Goal: Check status: Check status

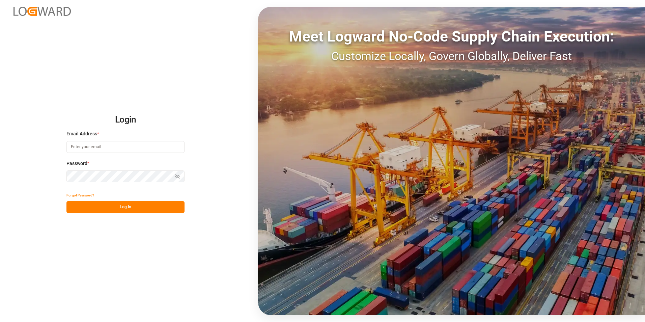
type input "[PERSON_NAME][EMAIL_ADDRESS][PERSON_NAME][DOMAIN_NAME]"
click at [118, 209] on button "Log In" at bounding box center [125, 207] width 118 height 12
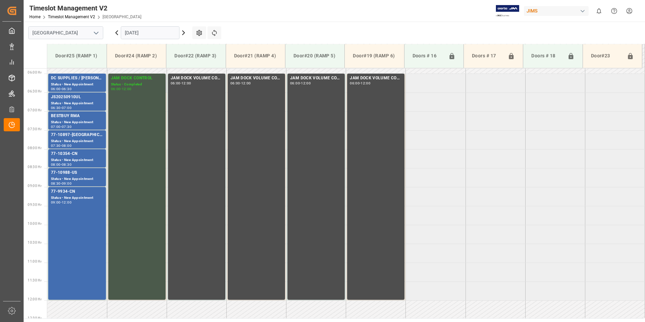
scroll to position [159, 0]
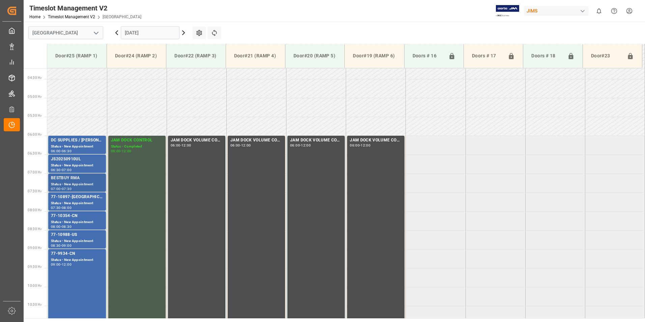
click at [72, 177] on div "BESTBUY RMA" at bounding box center [77, 178] width 52 height 7
click at [69, 197] on div "77-10897-[GEOGRAPHIC_DATA]" at bounding box center [77, 197] width 52 height 7
click at [71, 217] on div "77-10354-CN" at bounding box center [77, 216] width 52 height 7
click at [69, 222] on div "Status - New Appointment" at bounding box center [77, 222] width 52 height 6
click at [73, 219] on div "Status - New Appointment" at bounding box center [77, 222] width 52 height 6
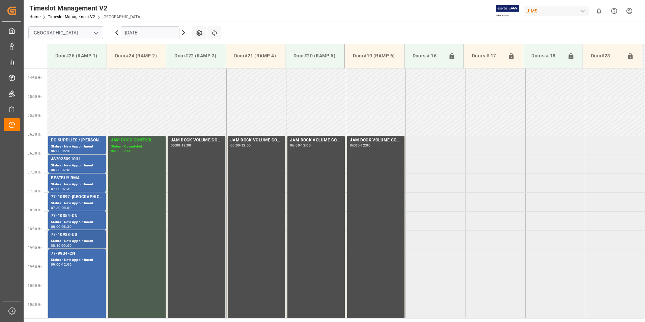
click at [74, 240] on div "Status - New Appointment" at bounding box center [77, 241] width 52 height 6
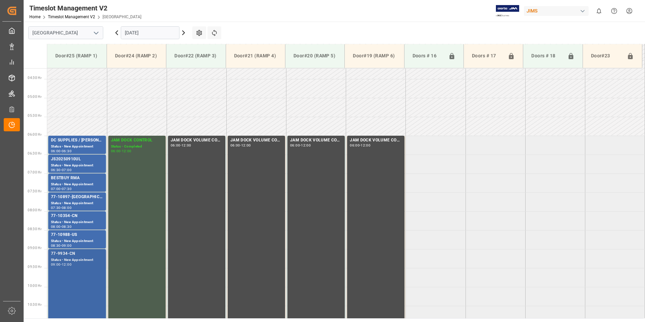
click at [75, 257] on div "77-9934-CN" at bounding box center [77, 253] width 52 height 7
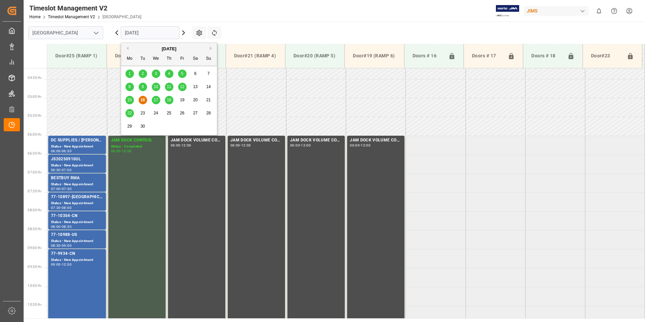
click at [144, 33] on input "[DATE]" at bounding box center [150, 32] width 59 height 13
click at [156, 100] on span "17" at bounding box center [156, 100] width 4 height 5
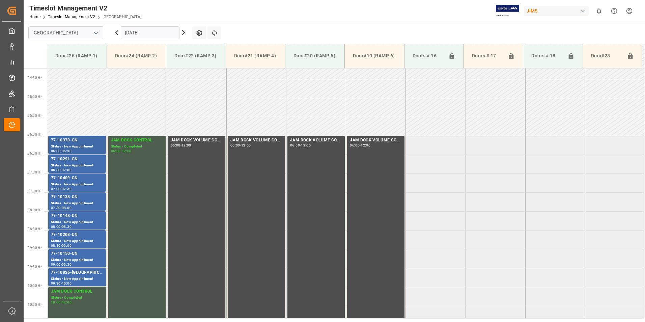
click at [84, 141] on div "77-10370-CN" at bounding box center [77, 140] width 52 height 7
click at [70, 161] on div "77-10291-CN" at bounding box center [77, 159] width 52 height 7
click at [74, 181] on div "77-10409-CN" at bounding box center [77, 178] width 52 height 7
click at [64, 204] on div "Status - New Appointment" at bounding box center [77, 203] width 52 height 6
click at [74, 217] on div "77-10148-CN" at bounding box center [77, 216] width 52 height 7
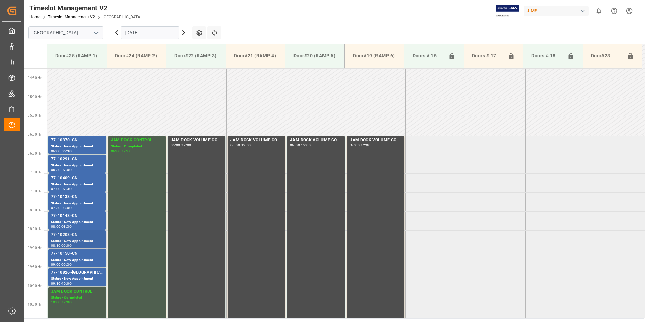
click at [77, 239] on div "Status - New Appointment" at bounding box center [77, 241] width 52 height 6
click at [74, 259] on div "Status - New Appointment" at bounding box center [77, 260] width 52 height 6
click at [76, 273] on div "77-10826-[GEOGRAPHIC_DATA]" at bounding box center [77, 272] width 52 height 7
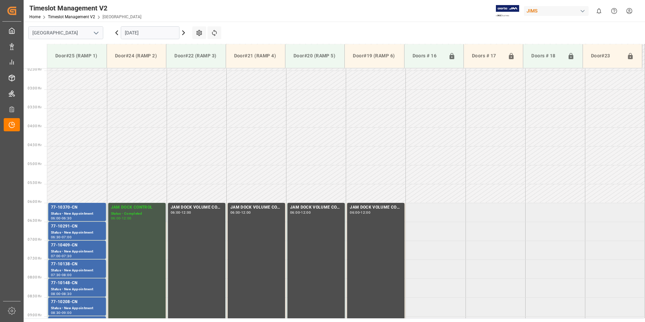
scroll to position [92, 0]
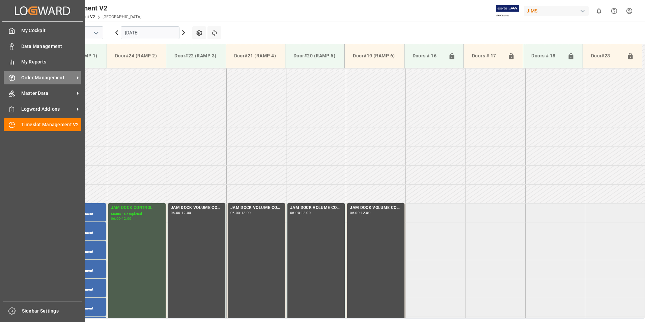
click at [34, 80] on span "Order Management" at bounding box center [47, 77] width 53 height 7
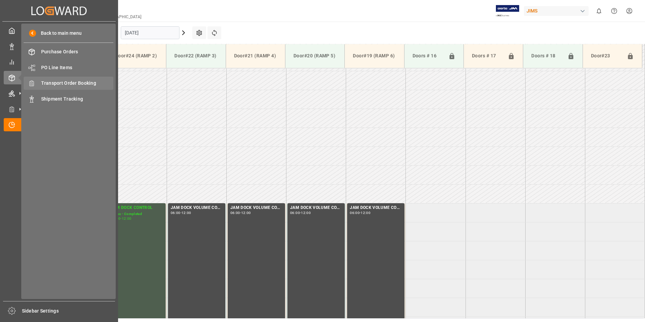
click at [65, 84] on span "Transport Order Booking" at bounding box center [77, 83] width 73 height 7
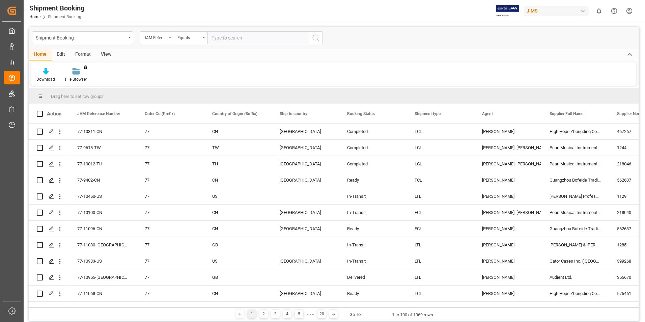
click at [217, 37] on input "text" at bounding box center [258, 37] width 101 height 13
type input "77-10022-CN"
click at [320, 39] on icon "search button" at bounding box center [316, 38] width 8 height 8
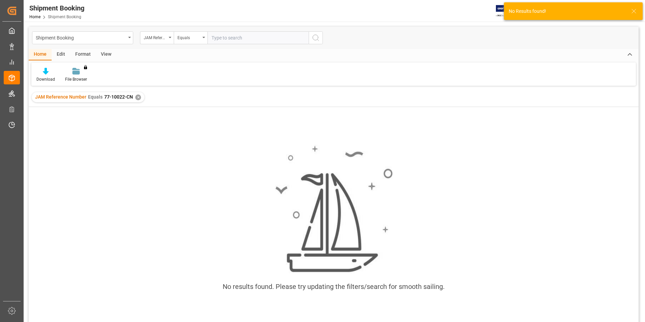
click at [247, 37] on input "text" at bounding box center [258, 37] width 101 height 13
paste input "77-10022-CN"
type input "77-10022-CN"
click at [138, 97] on div "✕" at bounding box center [138, 97] width 6 height 6
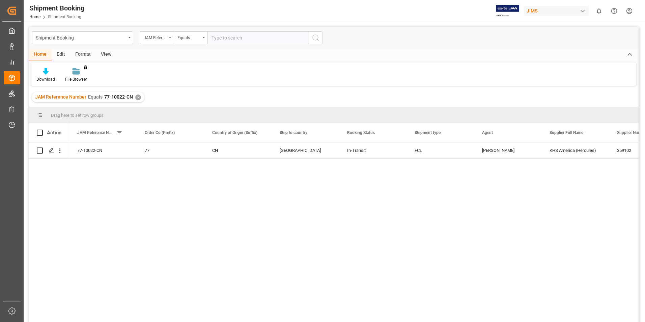
click at [224, 39] on input "text" at bounding box center [258, 37] width 101 height 13
paste input "77-10022-CN"
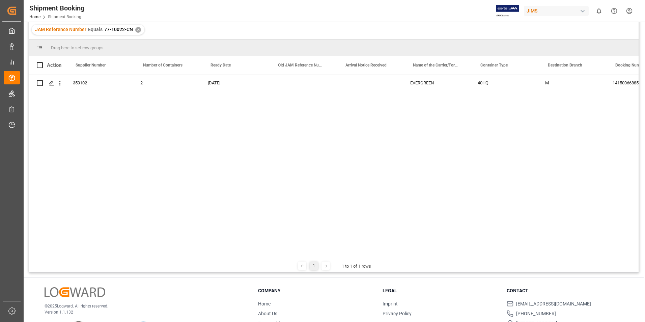
scroll to position [0, 545]
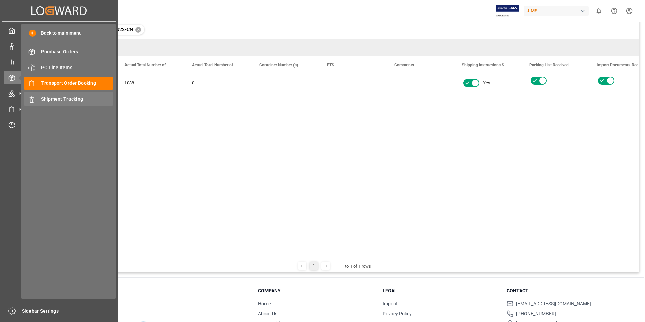
type input "77-10022-CN"
click at [55, 101] on span "Shipment Tracking" at bounding box center [77, 99] width 73 height 7
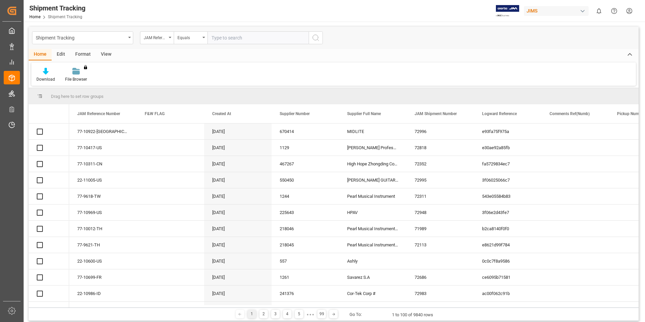
click at [221, 37] on input "text" at bounding box center [258, 37] width 101 height 13
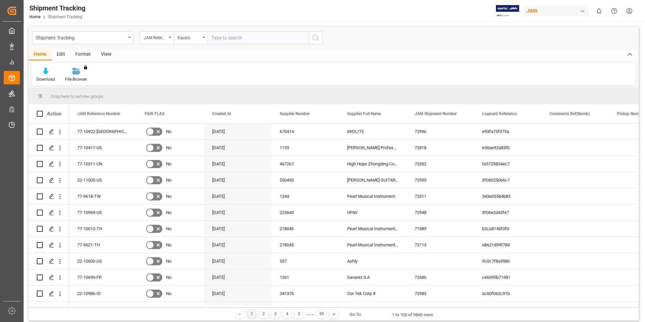
paste input "77-10022-CN"
type input "77-10022-CN"
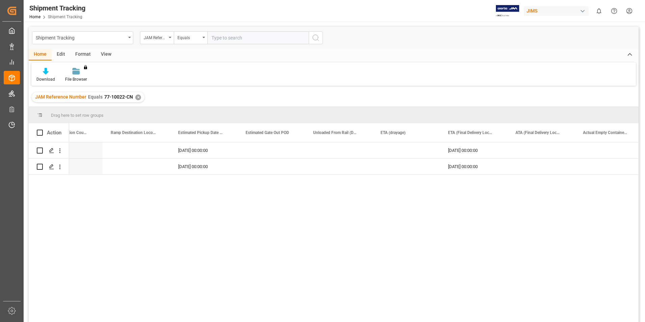
paste input "77-10128-TH"
click at [137, 98] on div "✕" at bounding box center [138, 97] width 6 height 6
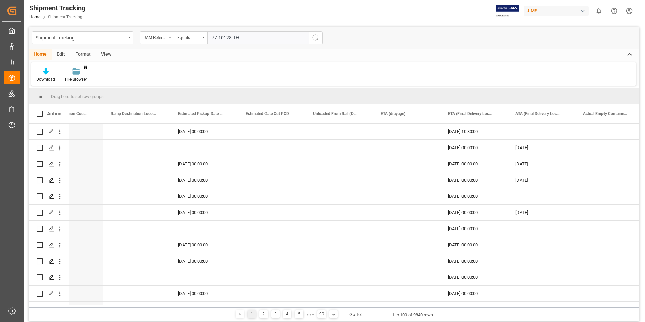
click at [250, 36] on input "77-10128-TH" at bounding box center [258, 37] width 101 height 13
type input "77-10128-TH"
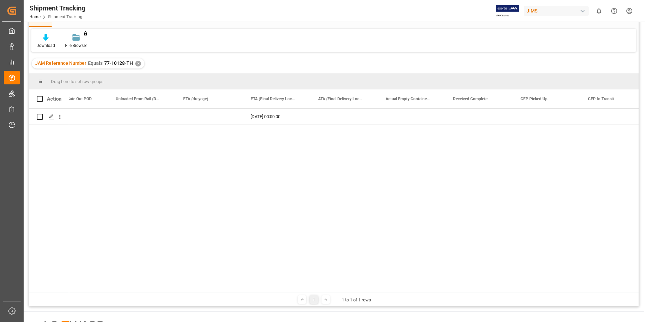
click at [136, 65] on div "✕" at bounding box center [138, 64] width 6 height 6
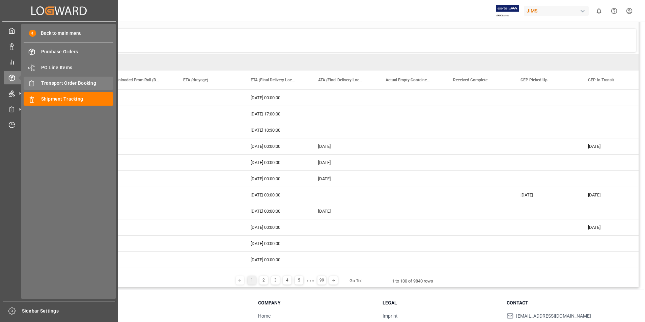
click at [73, 85] on span "Transport Order Booking" at bounding box center [77, 83] width 73 height 7
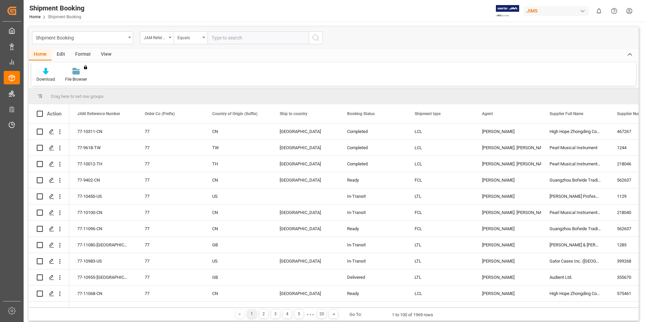
click at [224, 35] on input "text" at bounding box center [258, 37] width 101 height 13
paste input "77-10128-TH"
type input "77-10128-TH"
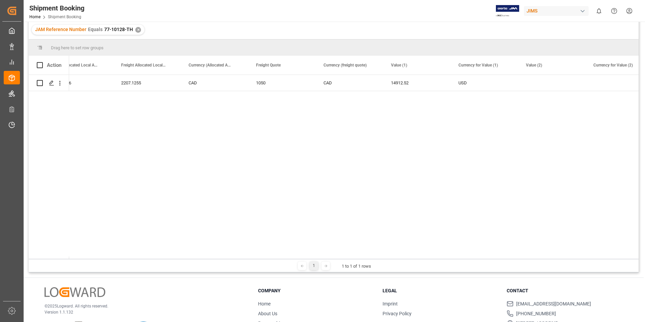
click at [137, 29] on div "✕" at bounding box center [138, 30] width 6 height 6
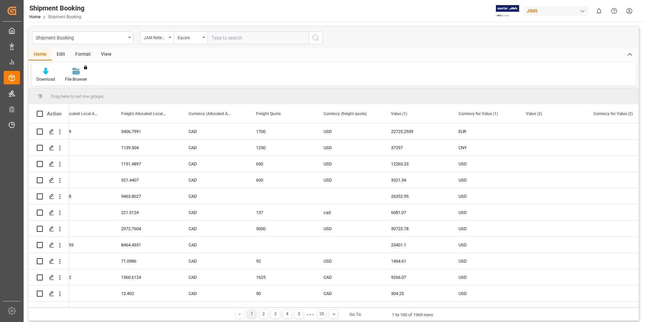
click at [224, 36] on input "text" at bounding box center [258, 37] width 101 height 13
paste input "77-7739-CN"
type input "77-7739-CN"
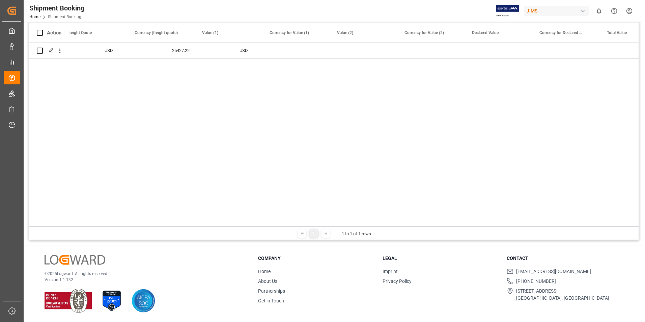
scroll to position [0, 1379]
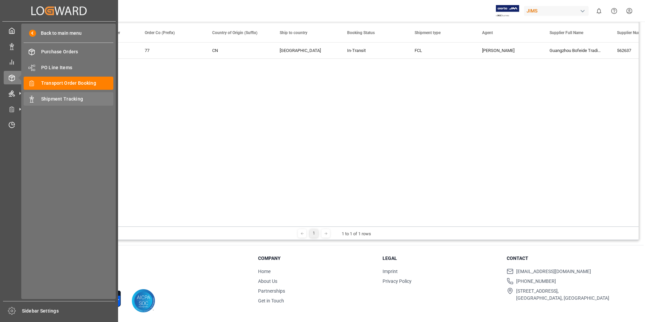
click at [68, 98] on span "Shipment Tracking" at bounding box center [77, 99] width 73 height 7
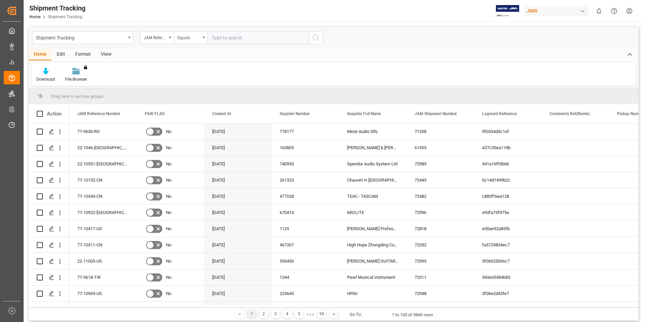
click at [226, 37] on input "text" at bounding box center [258, 37] width 101 height 13
paste input "77-7739-CN"
type input "77-7739-CN"
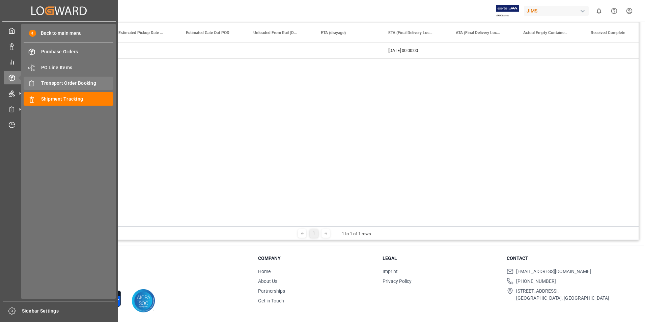
click at [62, 85] on span "Transport Order Booking" at bounding box center [77, 83] width 73 height 7
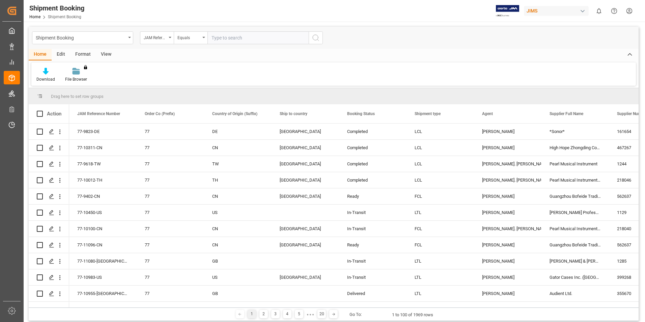
click at [225, 36] on input "text" at bounding box center [258, 37] width 101 height 13
paste input "77-7739-CN"
type input "77-7739-CN"
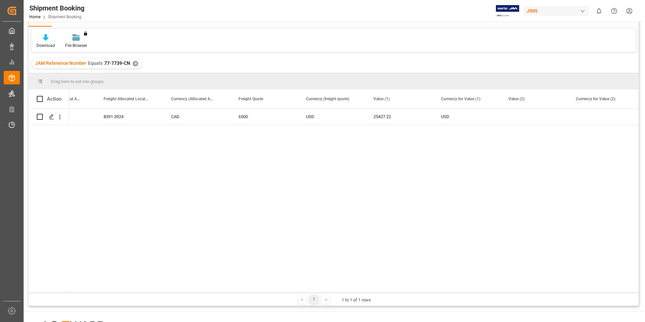
click at [135, 63] on div "✕" at bounding box center [136, 64] width 6 height 6
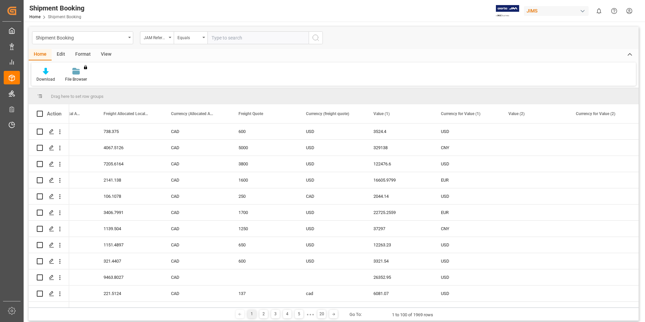
click at [218, 35] on input "text" at bounding box center [258, 37] width 101 height 13
paste input "77-9232-CN"
type input "77-9232-CN"
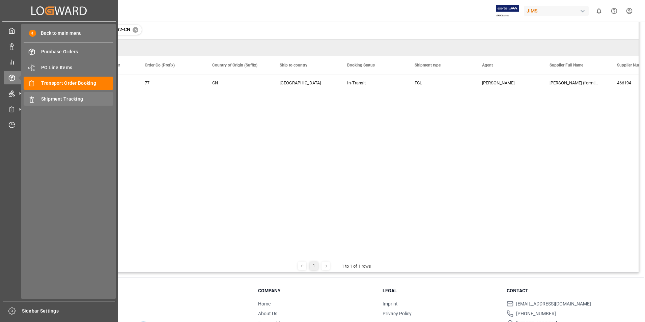
click at [57, 104] on div "Shipment Tracking Shipment Tracking" at bounding box center [69, 98] width 90 height 13
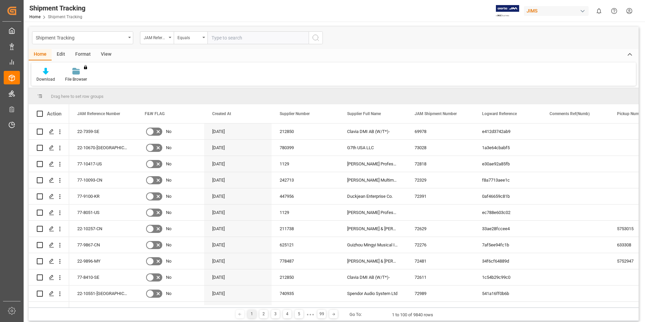
click at [220, 38] on input "text" at bounding box center [258, 37] width 101 height 13
paste input "77-9232-CN"
type input "77-9232-CN"
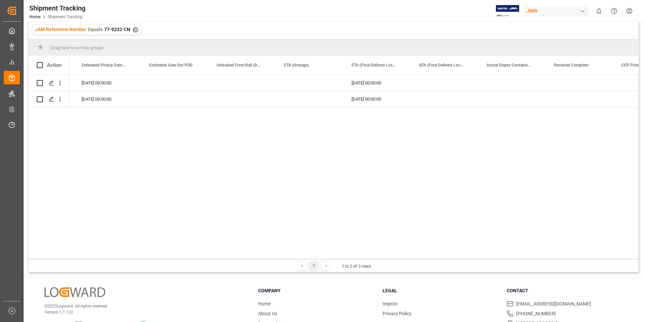
click at [133, 29] on div "✕" at bounding box center [136, 30] width 6 height 6
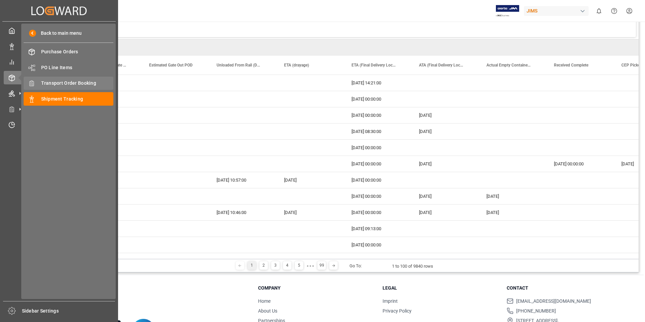
click at [64, 85] on span "Transport Order Booking" at bounding box center [77, 83] width 73 height 7
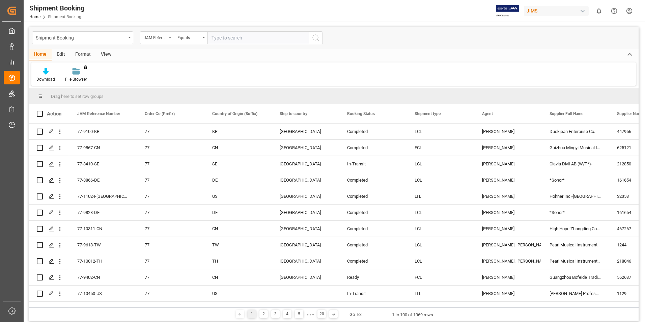
click at [217, 38] on input "text" at bounding box center [258, 37] width 101 height 13
paste input "77-9232-CN"
type input "77-9232-CN"
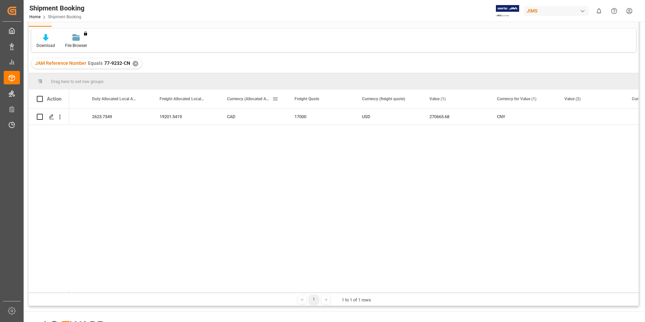
click at [273, 98] on span at bounding box center [275, 99] width 6 height 6
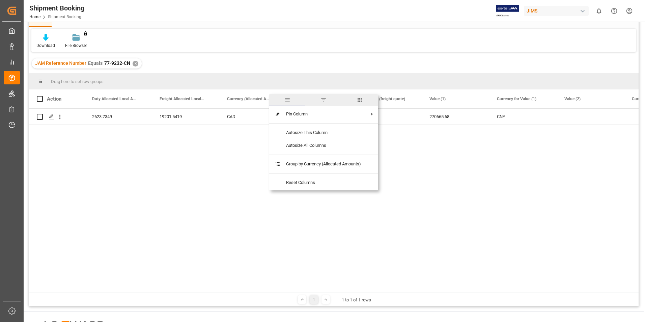
click at [273, 98] on span "general" at bounding box center [287, 100] width 36 height 12
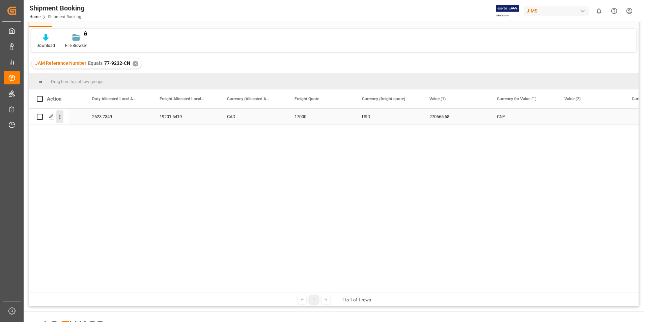
click at [58, 119] on icon "open menu" at bounding box center [59, 116] width 7 height 7
click at [53, 116] on polygon "Press SPACE to select this row." at bounding box center [51, 116] width 3 height 3
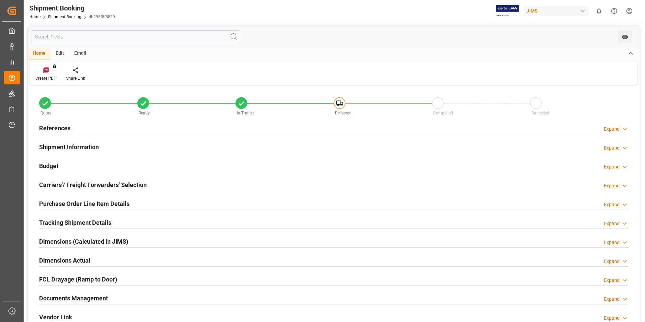
type input "2623.7349"
type input "19201.5419"
type input "17000"
type input "270665.68"
click at [63, 163] on div "Budget Expand" at bounding box center [333, 165] width 589 height 13
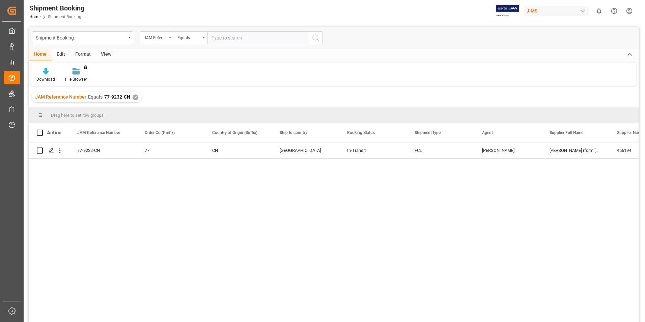
click at [221, 39] on input "text" at bounding box center [258, 37] width 101 height 13
type input "77-10128-TH"
click at [319, 40] on line "search button" at bounding box center [318, 39] width 1 height 1
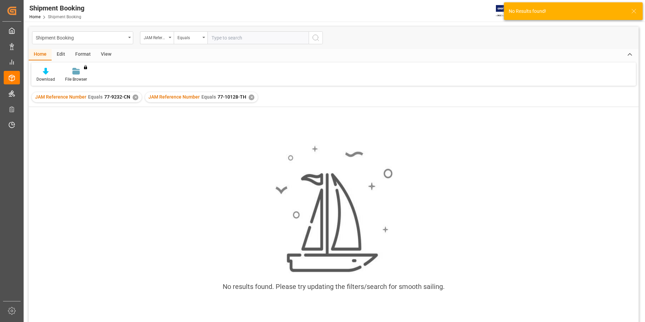
click at [249, 97] on div "✕" at bounding box center [252, 97] width 6 height 6
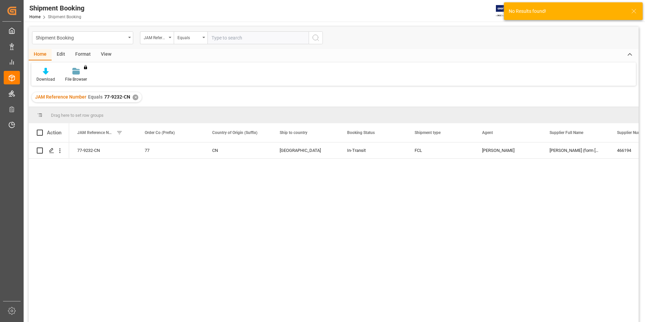
click at [133, 98] on div "✕" at bounding box center [136, 97] width 6 height 6
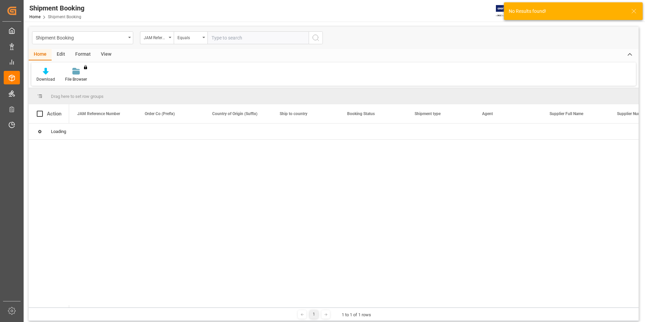
click at [227, 37] on input "text" at bounding box center [258, 37] width 101 height 13
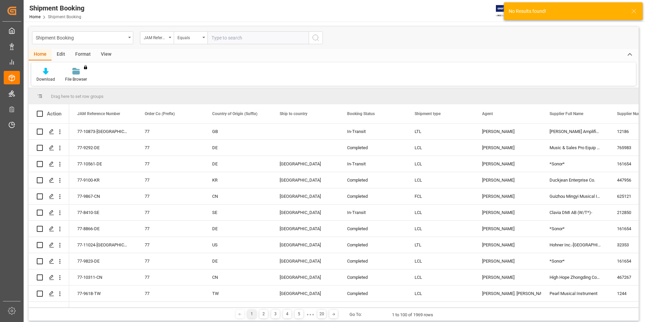
paste input "77-10128-TH"
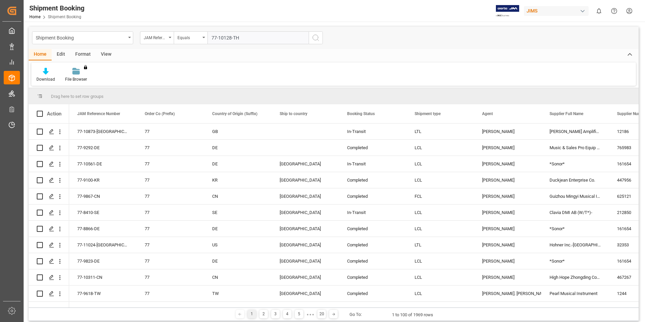
type input "77-10128-TH"
click at [320, 38] on button "search button" at bounding box center [316, 37] width 14 height 13
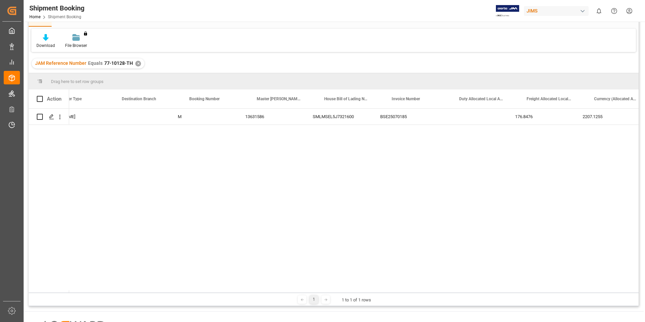
scroll to position [0, 980]
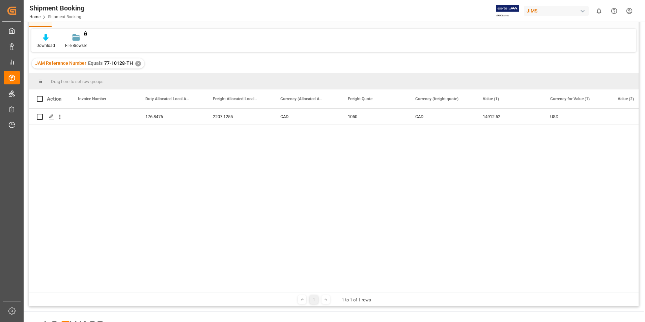
drag, startPoint x: 266, startPoint y: 293, endPoint x: 276, endPoint y: 292, distance: 10.1
click at [276, 292] on div "Drag here to set row groups Drag here to set column labels Action Master [PERSO…" at bounding box center [334, 189] width 610 height 233
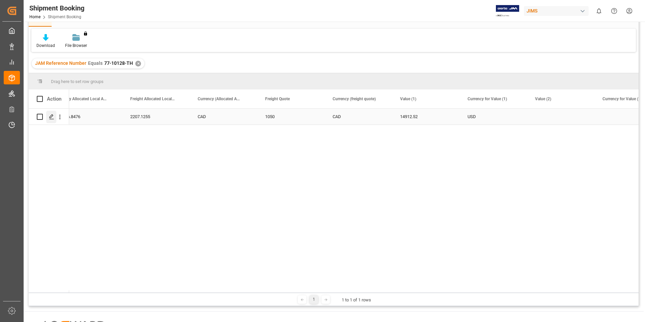
click at [52, 117] on icon "Press SPACE to select this row." at bounding box center [51, 116] width 5 height 5
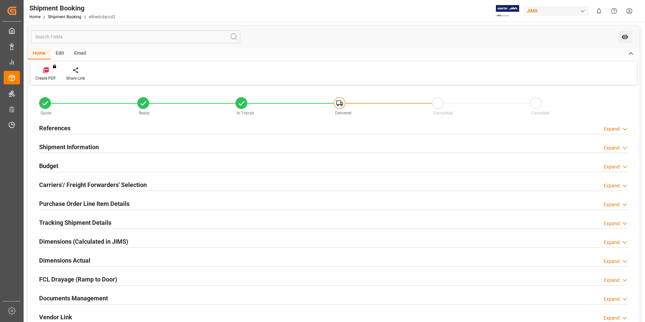
type input "176.8476"
type input "2207.1255"
type input "1050"
type input "14912.52"
click at [59, 164] on div "Budget Expand" at bounding box center [333, 165] width 589 height 13
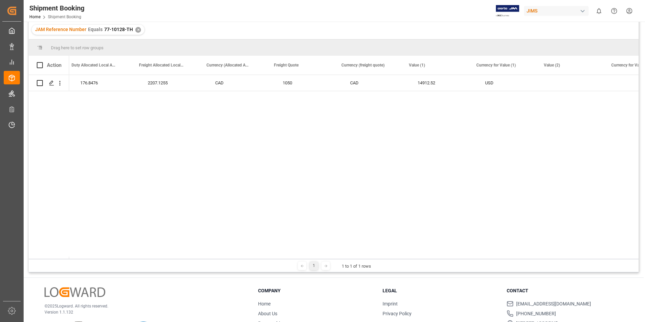
scroll to position [0, 1374]
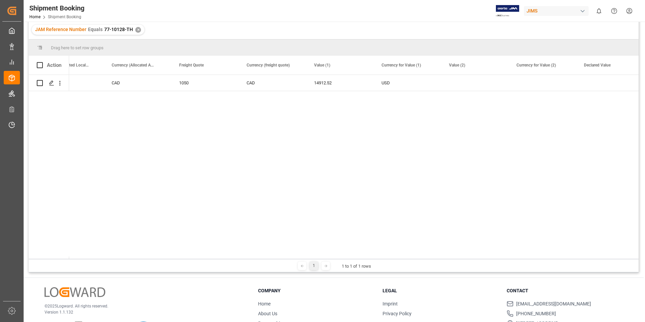
click at [137, 29] on div "✕" at bounding box center [138, 30] width 6 height 6
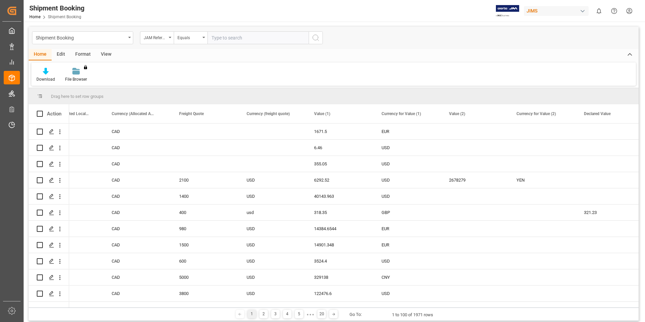
click at [228, 36] on input "text" at bounding box center [258, 37] width 101 height 13
paste input "77-9232-CN"
type input "77-9232-CN"
click at [321, 35] on button "search button" at bounding box center [316, 37] width 14 height 13
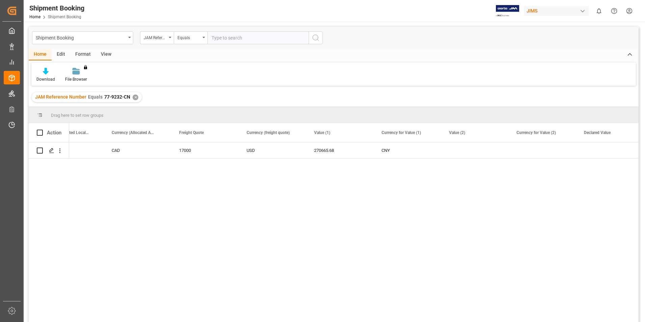
click at [133, 99] on div "✕" at bounding box center [136, 97] width 6 height 6
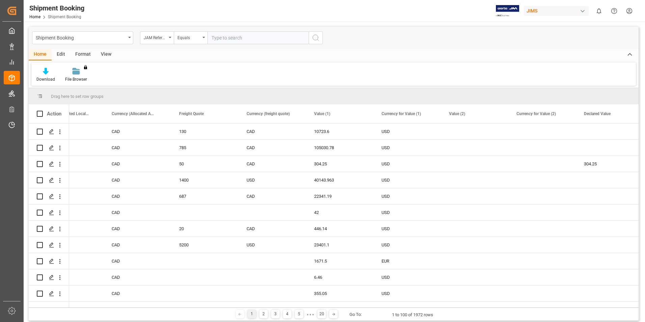
click at [223, 37] on input "text" at bounding box center [258, 37] width 101 height 13
paste input "77-9232-CN"
type input "77-9232-CN"
click at [318, 38] on icon "search button" at bounding box center [316, 38] width 8 height 8
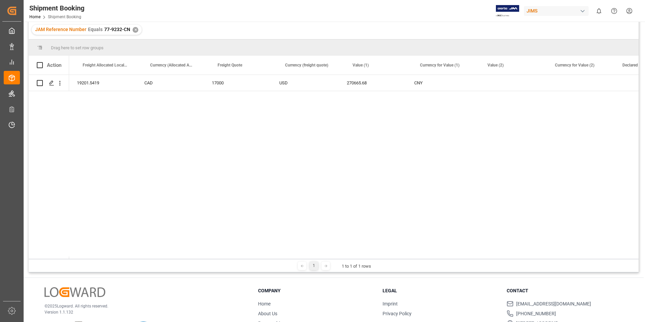
scroll to position [0, 1412]
click at [133, 29] on div "✕" at bounding box center [136, 30] width 6 height 6
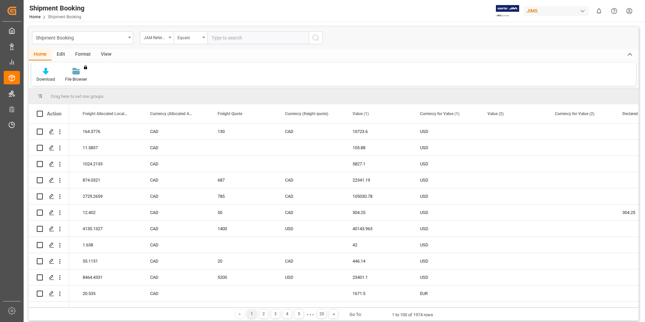
click at [219, 38] on input "text" at bounding box center [258, 37] width 101 height 13
paste input "77-9232-CN"
type input "77-9232-CN"
click at [313, 37] on circle "search button" at bounding box center [315, 37] width 5 height 5
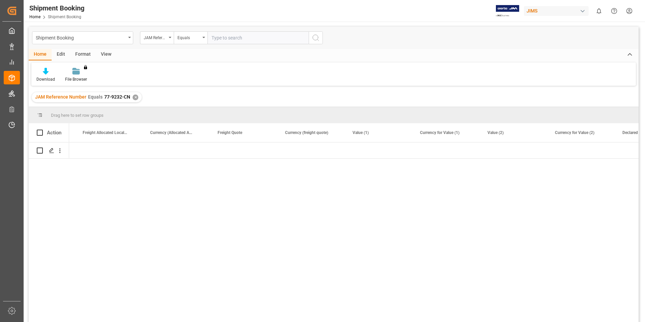
scroll to position [0, 1412]
click at [133, 97] on div "✕" at bounding box center [136, 97] width 6 height 6
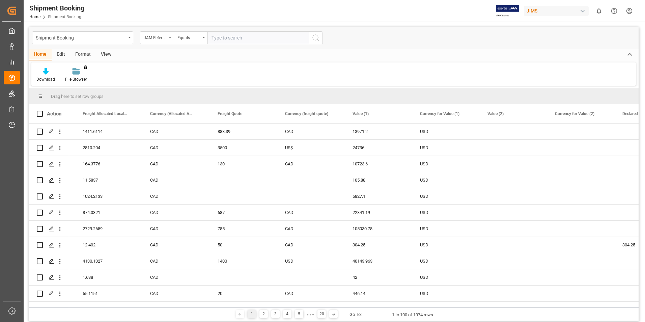
click at [231, 37] on input "text" at bounding box center [258, 37] width 101 height 13
paste input "77-10128-TH"
type input "77-10128-TH"
click at [314, 36] on icon "search button" at bounding box center [316, 38] width 8 height 8
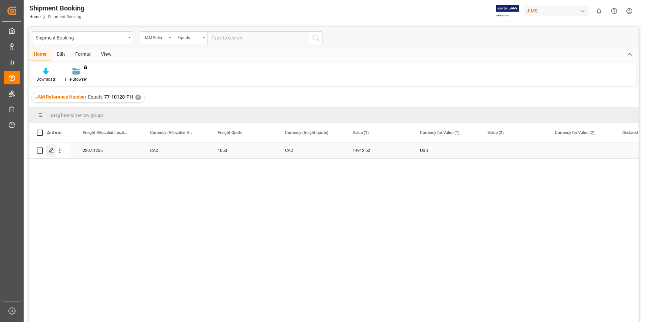
click at [53, 148] on icon "Press SPACE to select this row." at bounding box center [51, 150] width 5 height 5
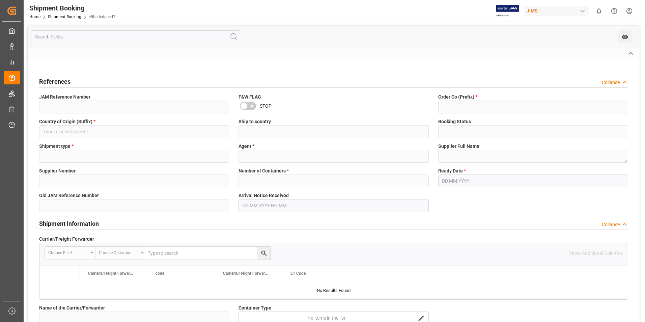
type input "CAD"
type input "USD"
type input "176.8476"
type input "2207.1255"
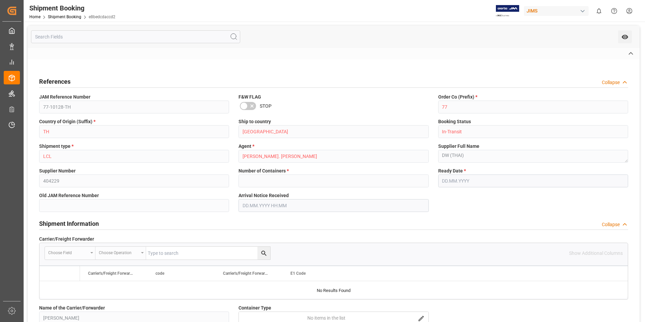
type input "1050"
type input "14912.52"
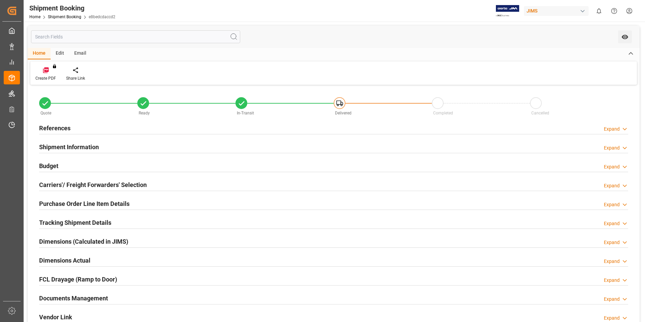
click at [52, 163] on h2 "Budget" at bounding box center [48, 165] width 19 height 9
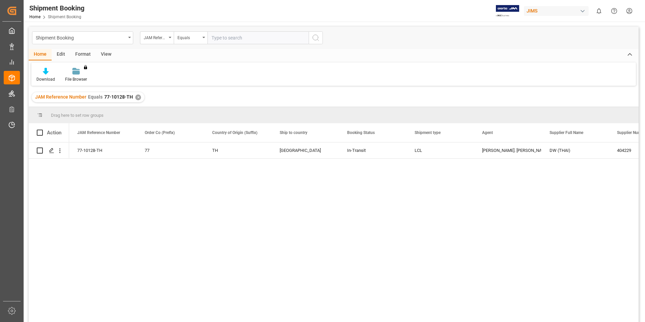
click at [236, 37] on input "text" at bounding box center [258, 37] width 101 height 13
click at [135, 99] on div "✕" at bounding box center [138, 97] width 6 height 6
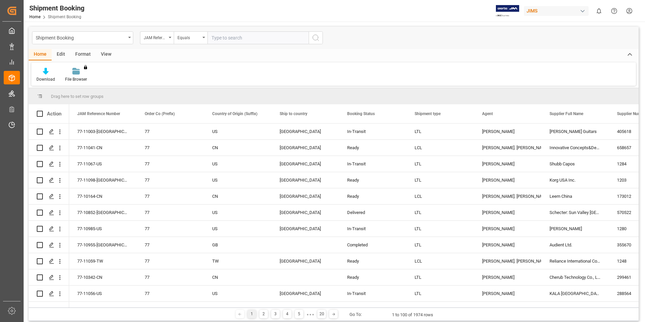
click at [225, 37] on input "text" at bounding box center [258, 37] width 101 height 13
paste input "77-10022-CN"
type input "77-10022-CN"
click at [316, 39] on icon "search button" at bounding box center [316, 38] width 8 height 8
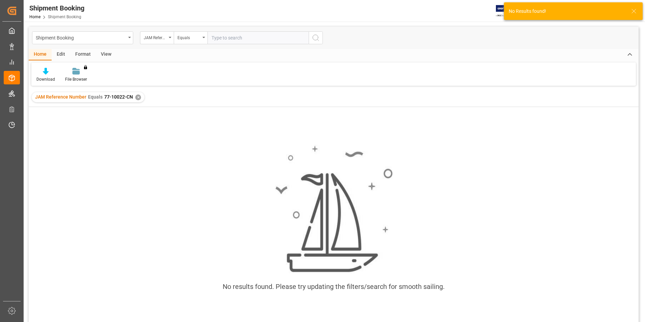
click at [138, 98] on div "✕" at bounding box center [138, 97] width 6 height 6
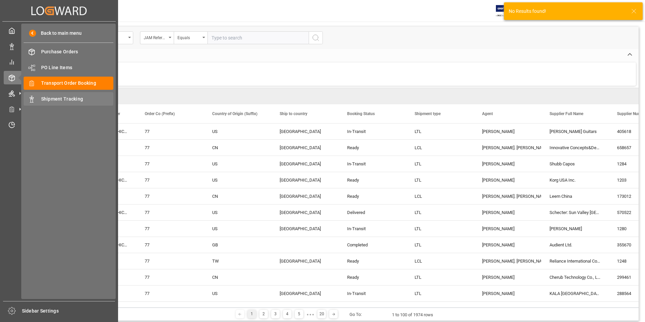
click at [51, 97] on span "Shipment Tracking" at bounding box center [77, 99] width 73 height 7
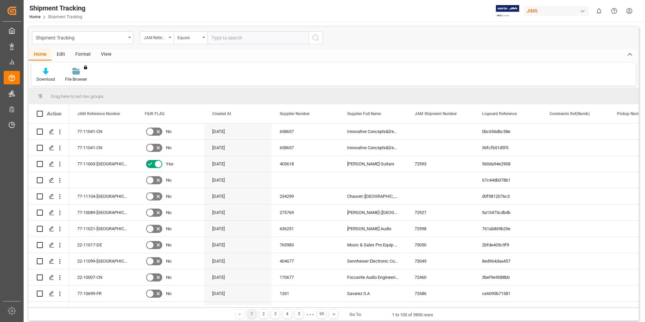
click at [230, 38] on input "text" at bounding box center [258, 37] width 101 height 13
paste input "77-10022-CN"
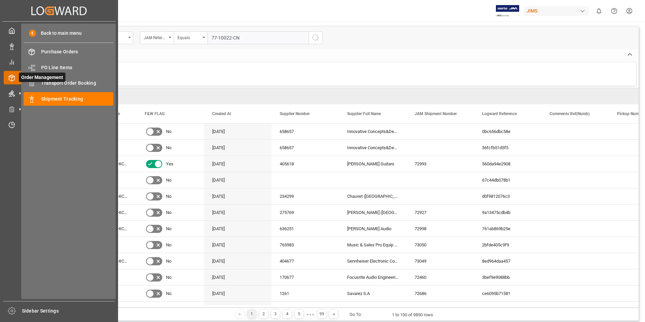
type input "77-10022-CN"
click at [52, 80] on span "Order Management" at bounding box center [42, 77] width 47 height 9
click at [58, 82] on span "Transport Order Booking" at bounding box center [77, 83] width 73 height 7
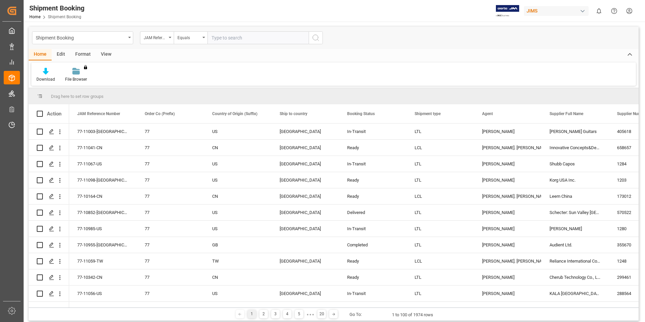
click at [220, 38] on input "text" at bounding box center [258, 37] width 101 height 13
paste input "77-10022-CN"
type input "77-10022-CN"
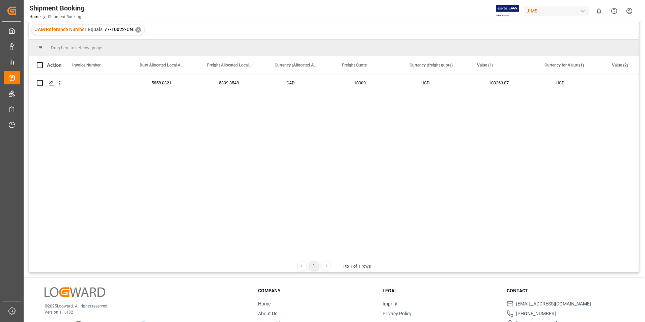
scroll to position [0, 1305]
click at [137, 31] on div "✕" at bounding box center [138, 30] width 6 height 6
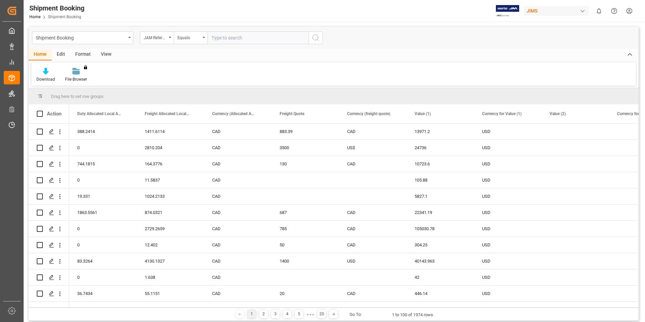
click at [228, 34] on input "text" at bounding box center [258, 37] width 101 height 13
paste input "77-10128-TH"
type input "77-10128-TH"
click at [320, 40] on button "search button" at bounding box center [316, 37] width 14 height 13
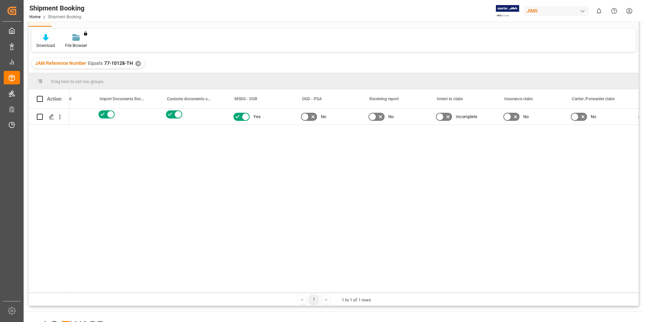
scroll to position [0, 4132]
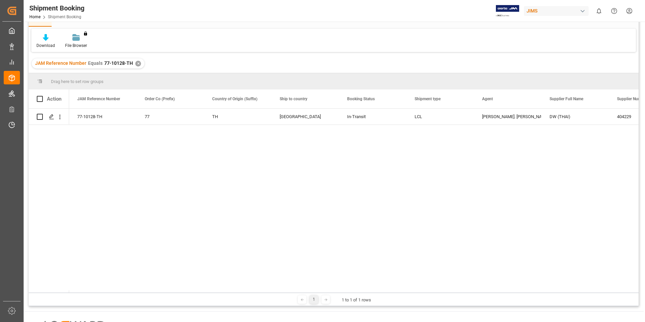
click at [137, 62] on div "✕" at bounding box center [138, 64] width 6 height 6
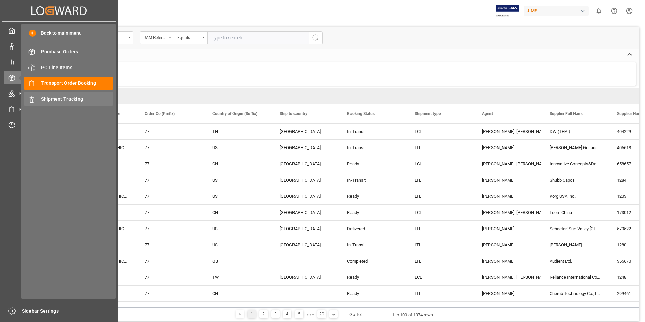
click at [59, 99] on span "Shipment Tracking" at bounding box center [77, 99] width 73 height 7
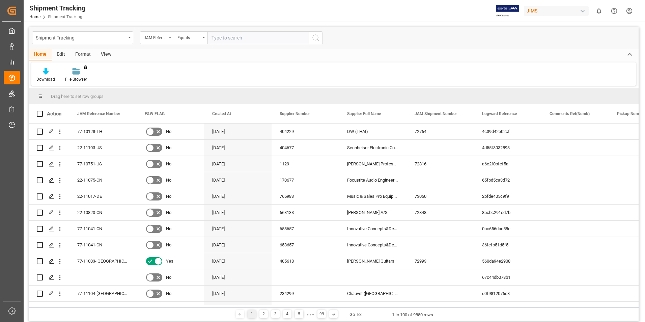
click at [229, 37] on input "text" at bounding box center [258, 37] width 101 height 13
paste input "77-10128-TH"
type input "77-10128-TH"
click at [316, 39] on icon "search button" at bounding box center [316, 38] width 8 height 8
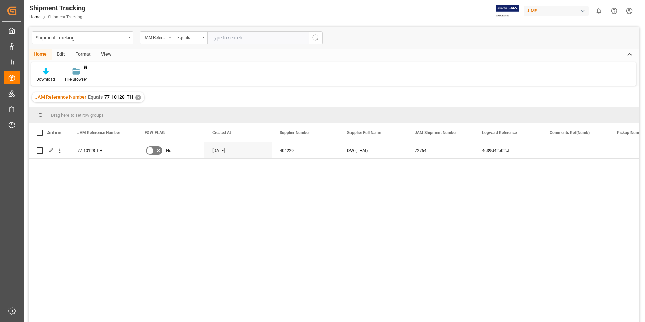
click at [138, 99] on div "✕" at bounding box center [138, 97] width 6 height 6
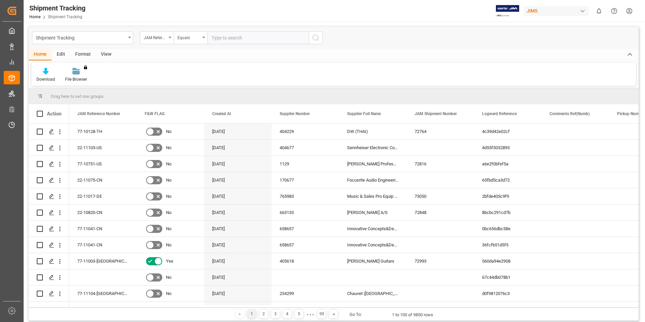
click at [235, 37] on input "text" at bounding box center [258, 37] width 101 height 13
paste input "77-10128-TH"
type input "77-10128-TH"
click at [314, 37] on icon "search button" at bounding box center [316, 38] width 8 height 8
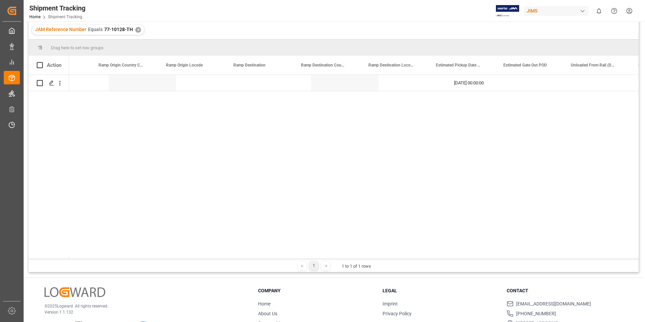
scroll to position [0, 1881]
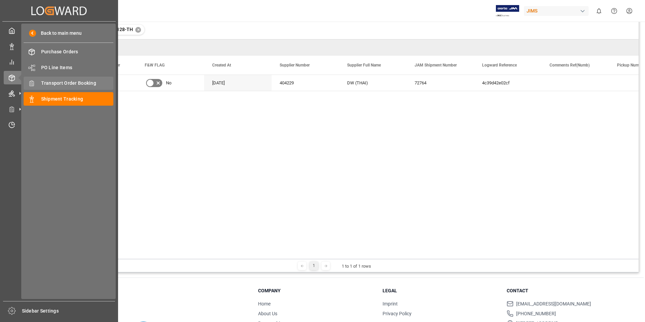
click at [49, 84] on span "Transport Order Booking" at bounding box center [77, 83] width 73 height 7
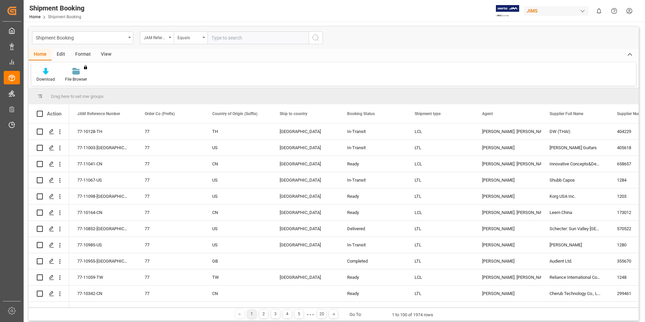
click at [214, 36] on input "text" at bounding box center [258, 37] width 101 height 13
paste input "77-10128-TH"
type input "77-10128-TH"
click at [316, 37] on icon "search button" at bounding box center [316, 38] width 8 height 8
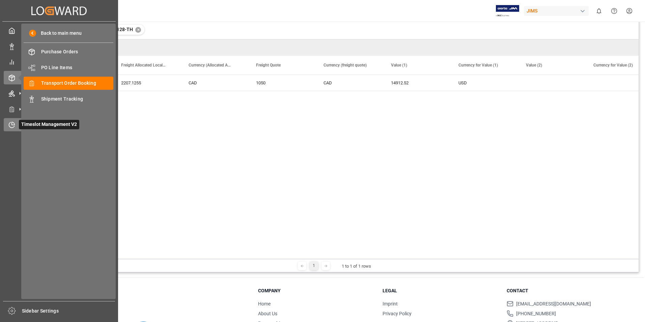
click at [25, 125] on span "Timeslot Management V2" at bounding box center [49, 124] width 60 height 9
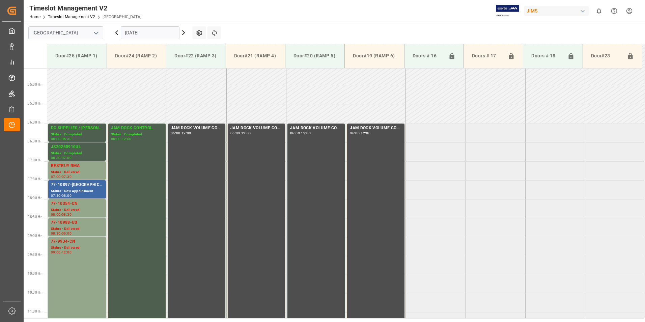
click at [70, 191] on div "Status - New Appointment" at bounding box center [77, 191] width 52 height 6
click at [67, 206] on div "77-10354-CN" at bounding box center [77, 203] width 52 height 7
click at [70, 224] on div "77-10988-US" at bounding box center [77, 222] width 52 height 7
click at [72, 243] on div "77-9934-CN" at bounding box center [77, 241] width 52 height 7
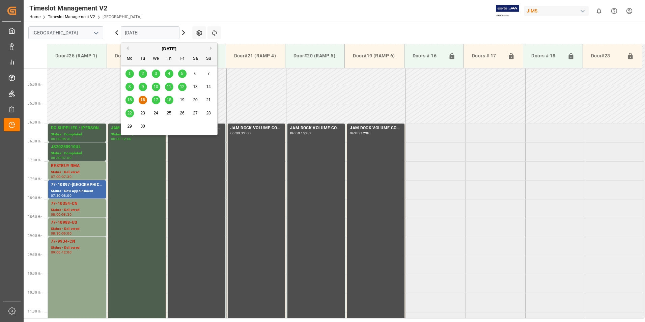
click at [141, 33] on input "[DATE]" at bounding box center [150, 32] width 59 height 13
click at [158, 102] on span "17" at bounding box center [156, 100] width 4 height 5
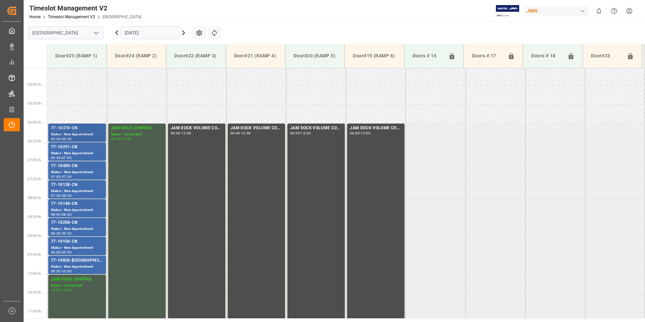
click at [71, 127] on div "77-10370-CN" at bounding box center [77, 128] width 52 height 7
click at [71, 150] on div "77-10291-CN" at bounding box center [77, 147] width 52 height 7
click at [72, 170] on div "Status - New Appointment" at bounding box center [77, 172] width 52 height 6
click at [72, 189] on div "Status - New Appointment" at bounding box center [77, 191] width 52 height 6
click at [72, 203] on div "77-10148-CN" at bounding box center [77, 203] width 52 height 7
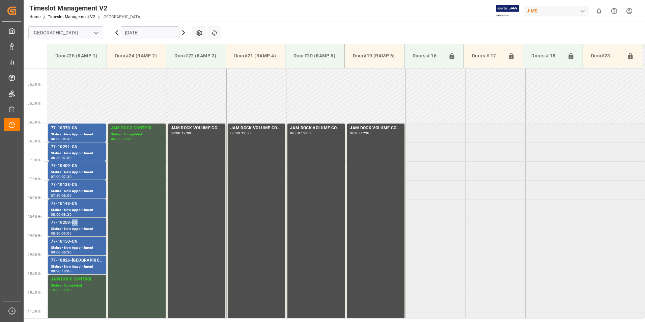
click at [76, 225] on div "77-10208-CN" at bounding box center [77, 222] width 52 height 7
click at [74, 242] on div "77-10150-CN" at bounding box center [77, 241] width 52 height 7
click at [76, 262] on div "77-10826-[GEOGRAPHIC_DATA]" at bounding box center [77, 260] width 52 height 7
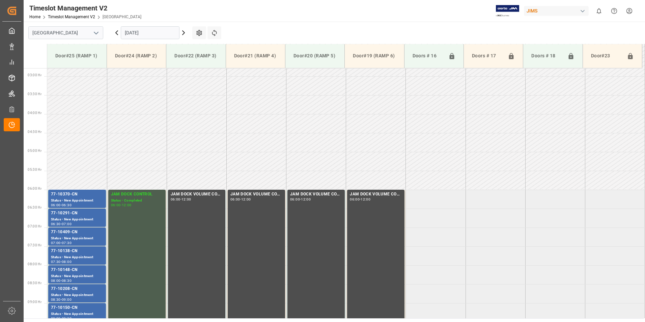
scroll to position [104, 0]
click at [139, 32] on input "[DATE]" at bounding box center [150, 32] width 59 height 13
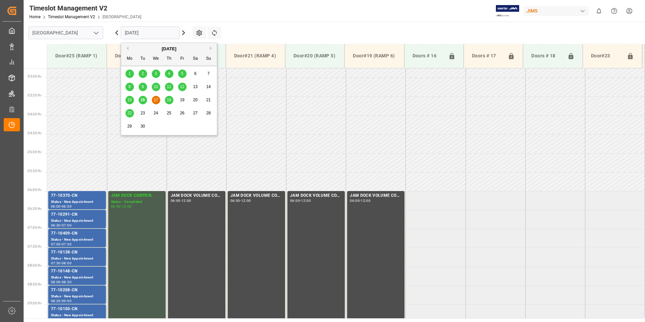
click at [169, 102] on span "18" at bounding box center [169, 100] width 4 height 5
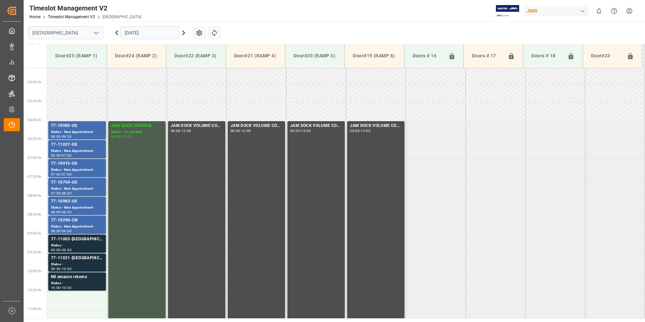
scroll to position [171, 0]
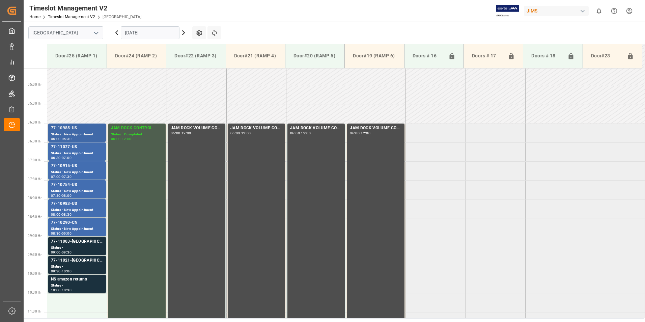
click at [68, 126] on div "77-10985-US" at bounding box center [77, 128] width 52 height 7
click at [71, 150] on div "77-11027-US" at bounding box center [77, 147] width 52 height 7
click at [70, 170] on div "Status - New Appointment" at bounding box center [77, 172] width 52 height 6
click at [69, 187] on div "77-10754-US" at bounding box center [77, 185] width 52 height 7
click at [71, 208] on div "Status - New Appointment" at bounding box center [77, 210] width 52 height 6
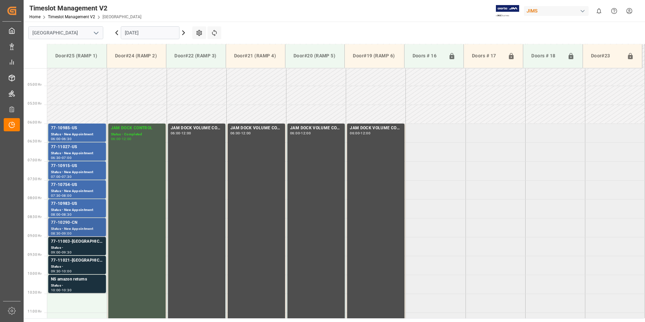
click at [73, 227] on div "Status - New Appointment" at bounding box center [77, 229] width 52 height 6
click at [67, 241] on div "77-11003-[GEOGRAPHIC_DATA]" at bounding box center [77, 241] width 52 height 7
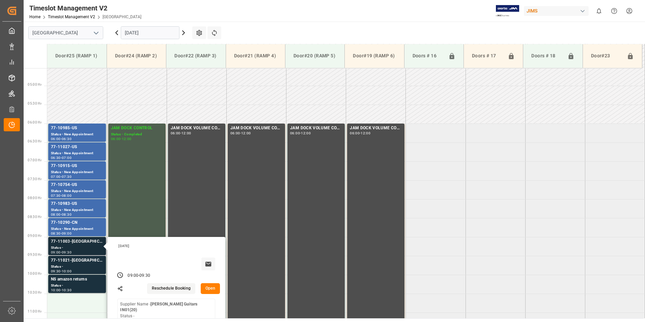
scroll to position [205, 0]
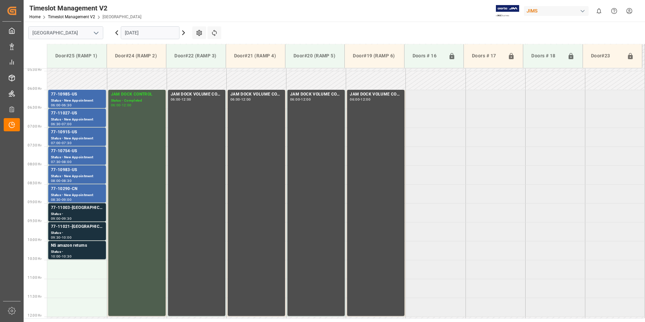
click at [70, 226] on div "77-11021-US" at bounding box center [77, 226] width 52 height 7
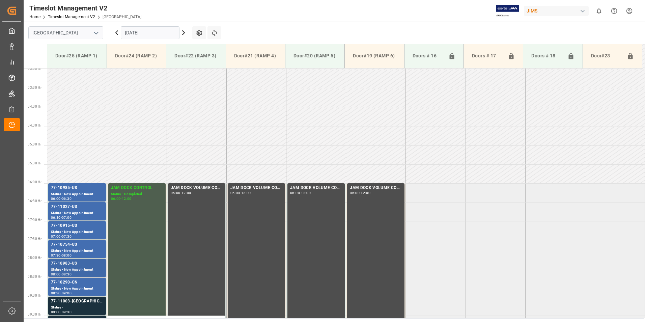
scroll to position [104, 0]
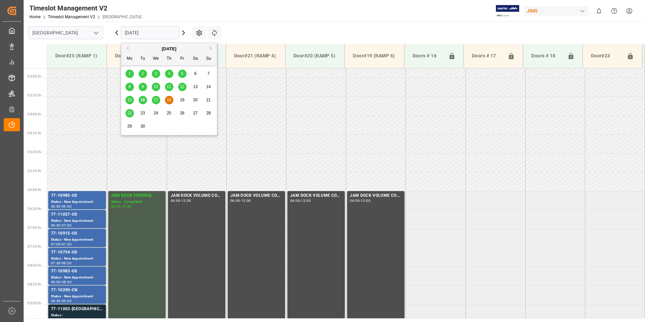
click at [133, 32] on input "18.09.2025" at bounding box center [150, 32] width 59 height 13
click at [128, 114] on span "22" at bounding box center [129, 113] width 4 height 5
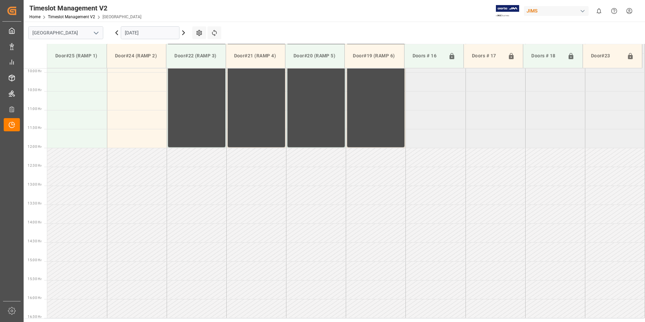
scroll to position [171, 0]
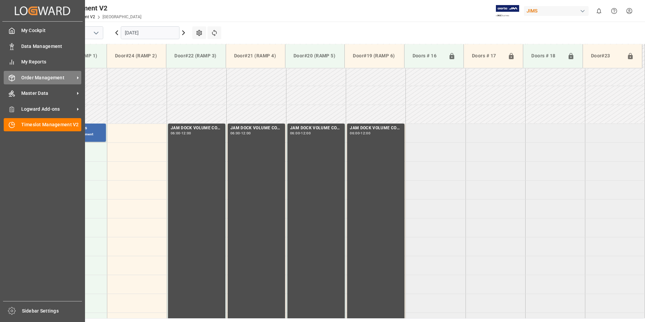
click at [47, 78] on span "Order Management" at bounding box center [47, 77] width 53 height 7
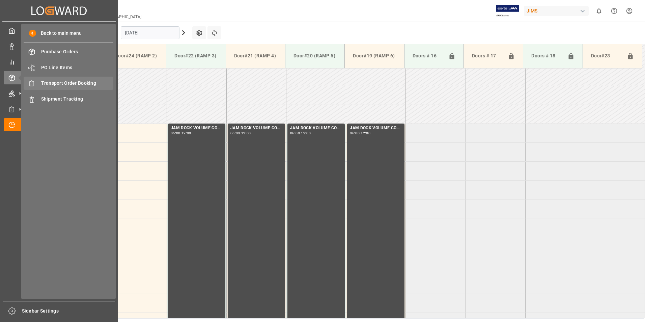
click at [64, 86] on span "Transport Order Booking" at bounding box center [77, 83] width 73 height 7
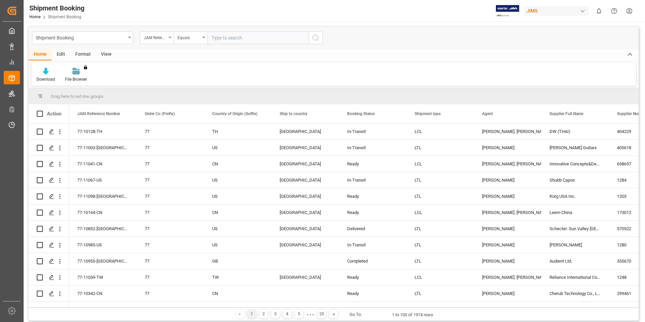
click at [226, 38] on input "text" at bounding box center [258, 37] width 101 height 13
type input "77-10128-TH"
drag, startPoint x: 247, startPoint y: 38, endPoint x: 212, endPoint y: 36, distance: 35.5
click at [212, 36] on input "77-10128-TH" at bounding box center [258, 37] width 101 height 13
click at [316, 37] on icon "search button" at bounding box center [316, 38] width 8 height 8
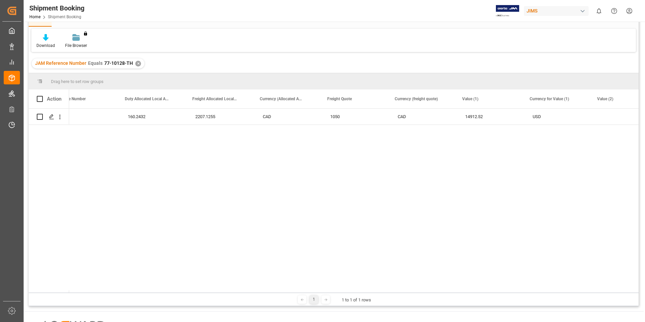
scroll to position [0, 1338]
